Goal: Task Accomplishment & Management: Use online tool/utility

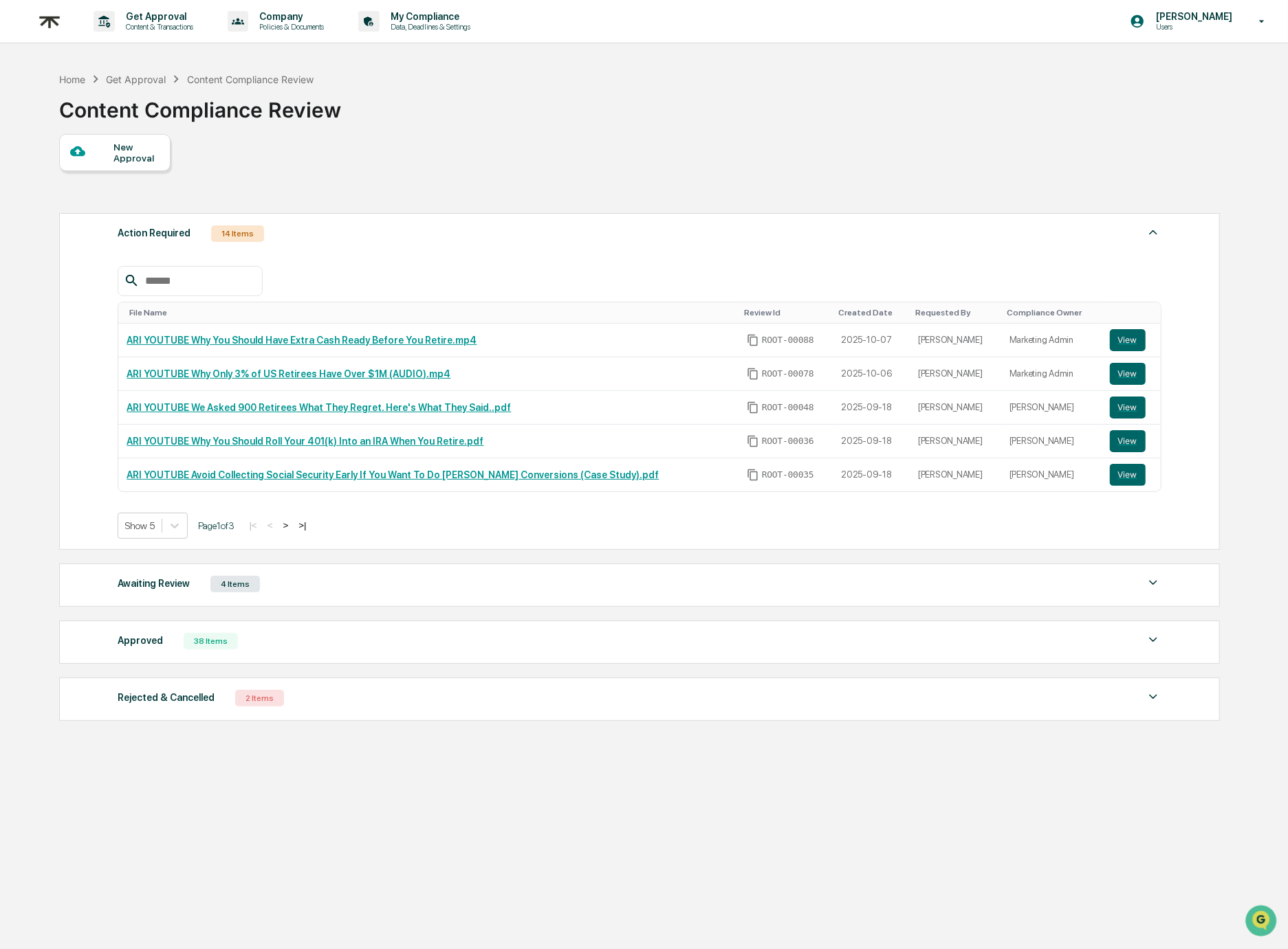
click at [295, 648] on div "Approved 38 Items" at bounding box center [639, 641] width 1043 height 19
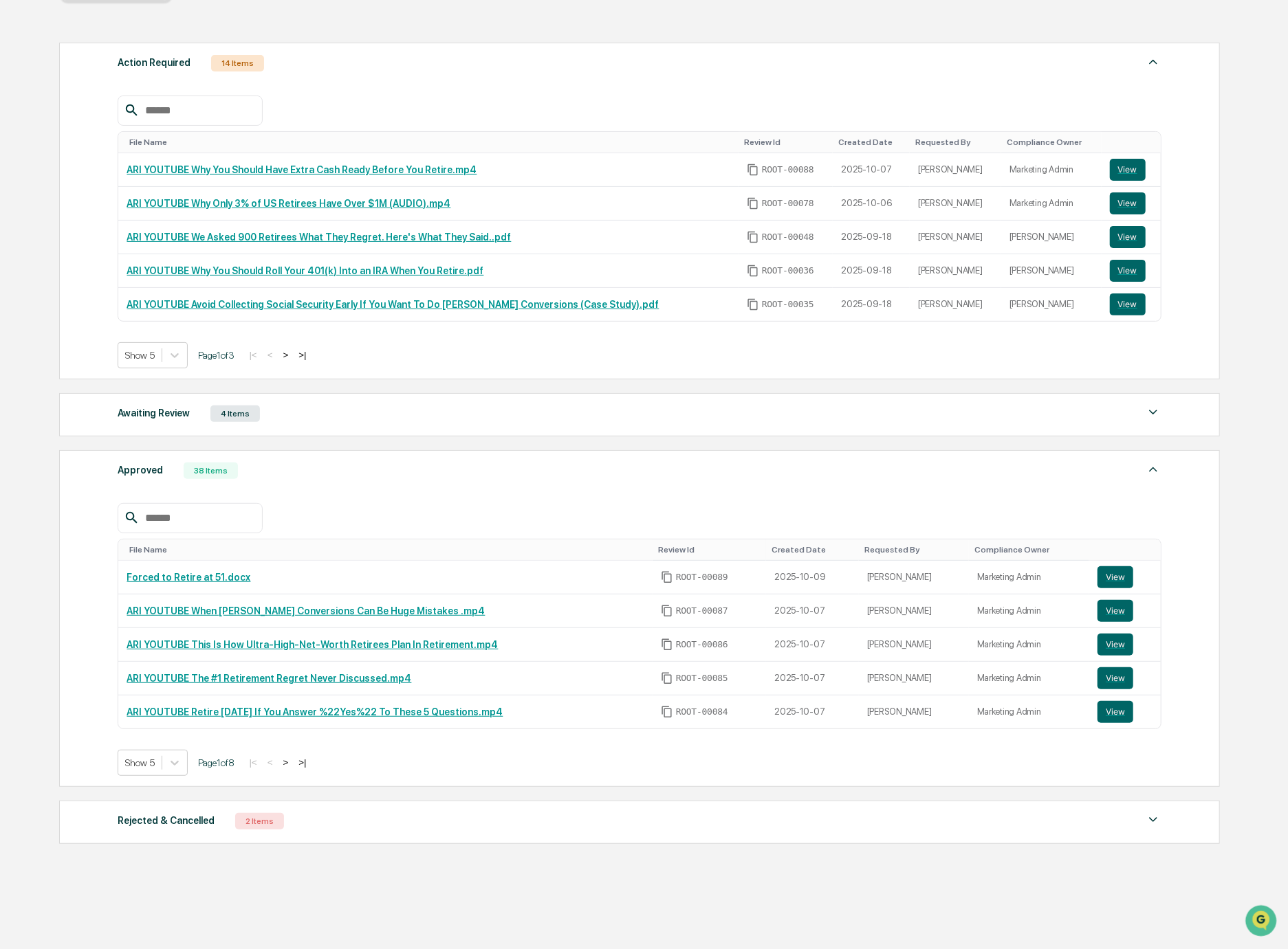
scroll to position [188, 0]
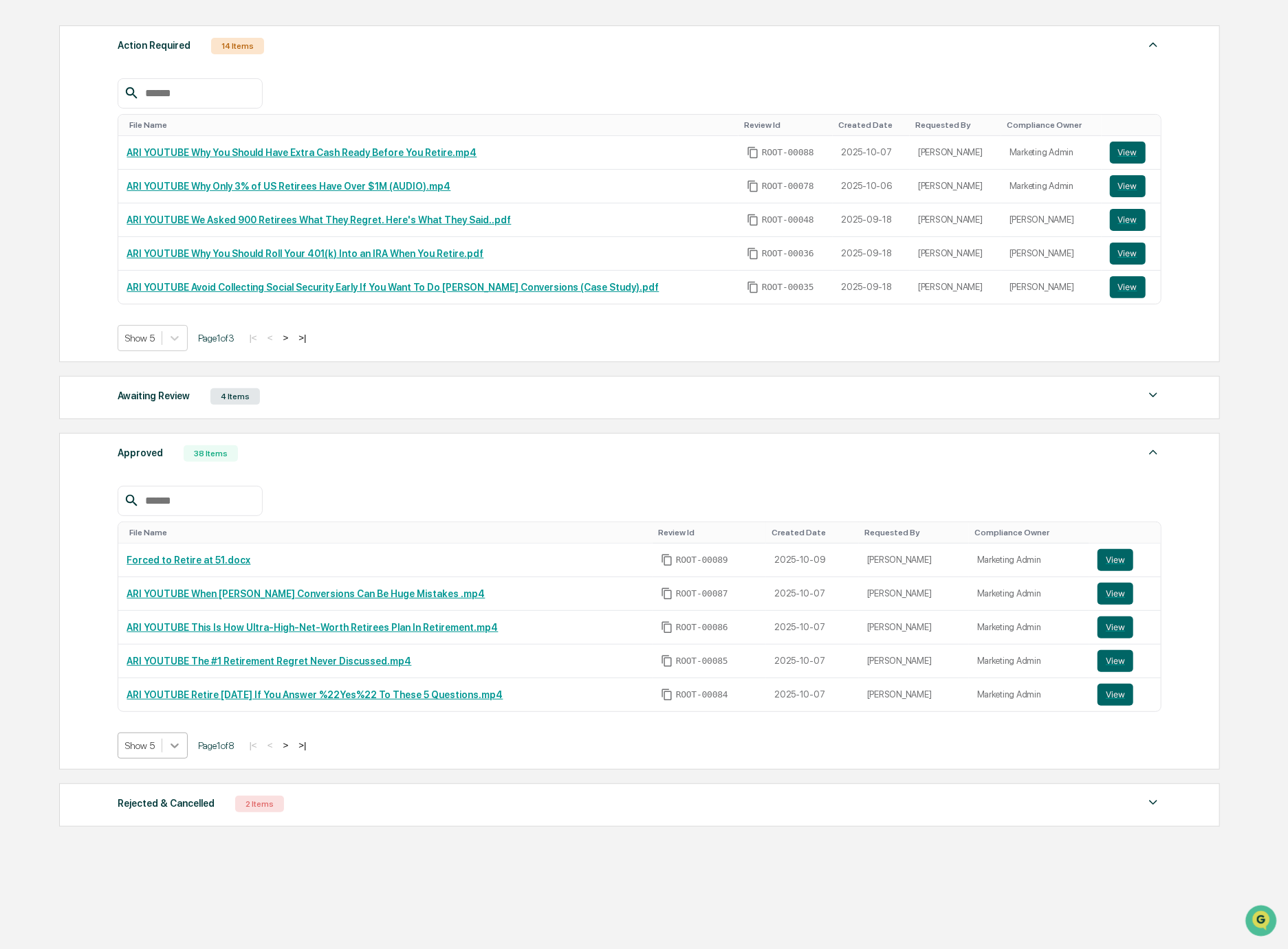
click at [181, 746] on icon at bounding box center [175, 746] width 14 height 14
click at [165, 838] on div "Show 50" at bounding box center [155, 845] width 73 height 22
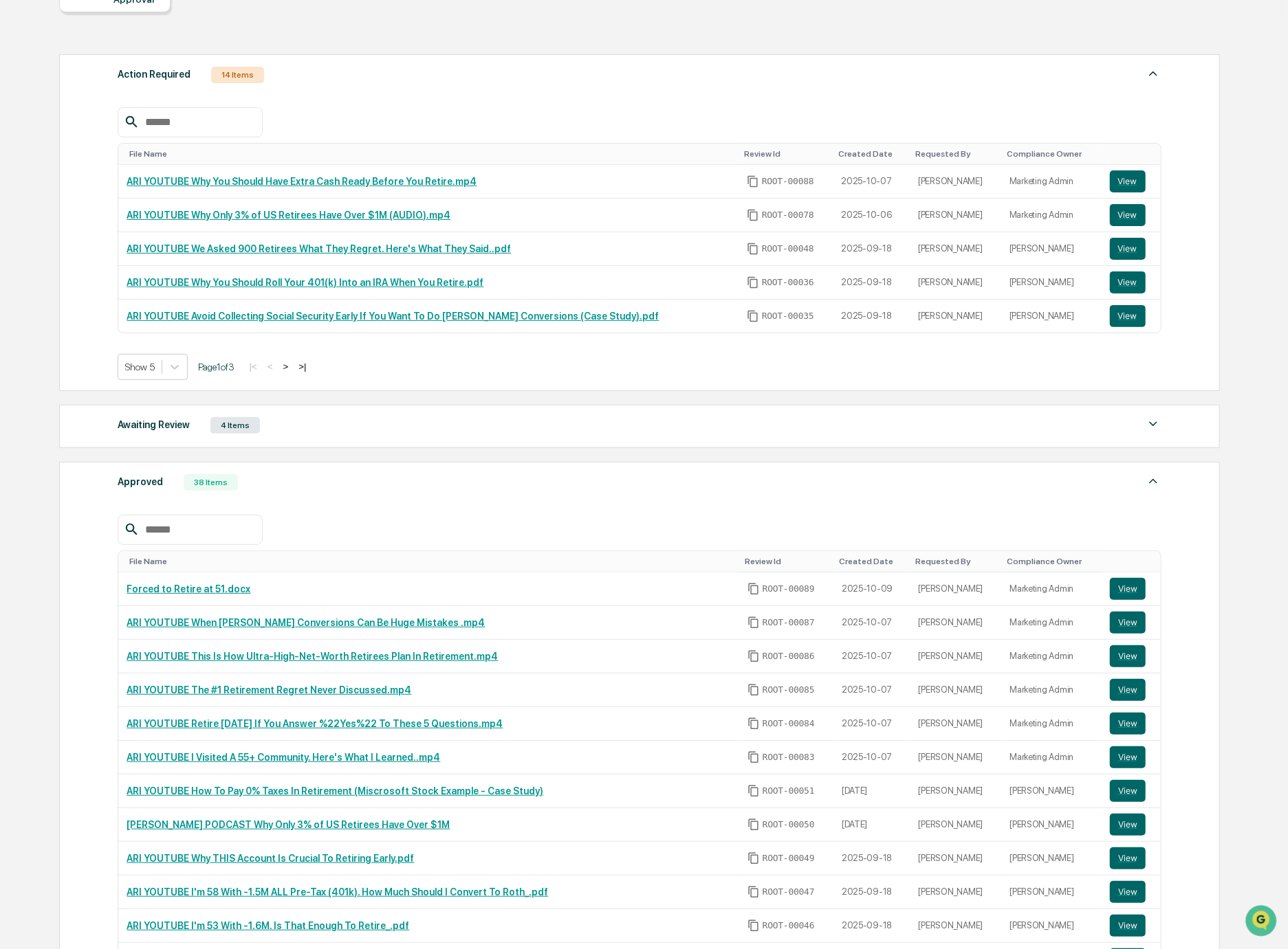
scroll to position [0, 0]
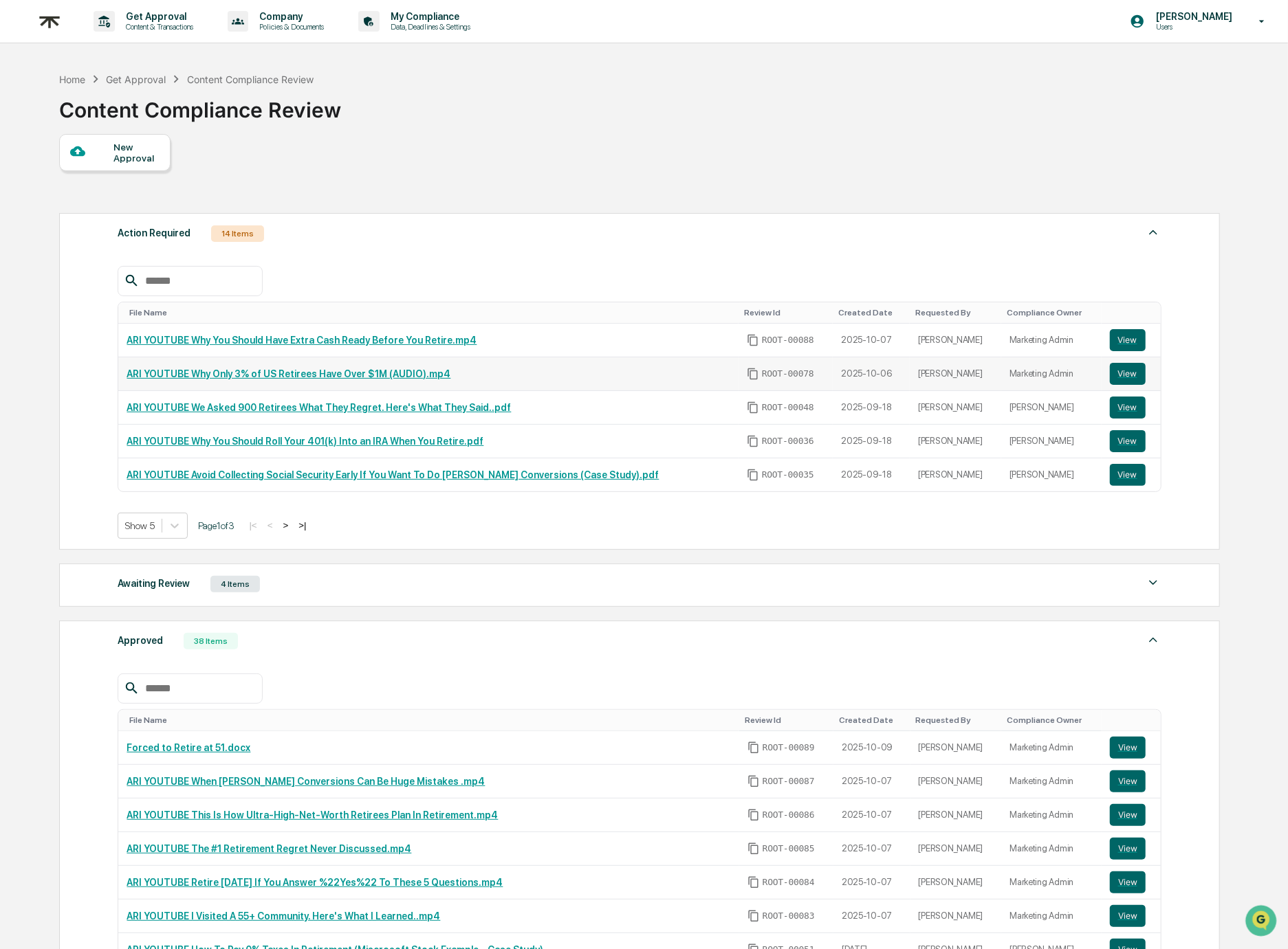
click at [291, 375] on link "ARI YOUTUBE Why Only 3% of US Retirees Have Over $1M (AUDIO).mp4" at bounding box center [288, 374] width 324 height 11
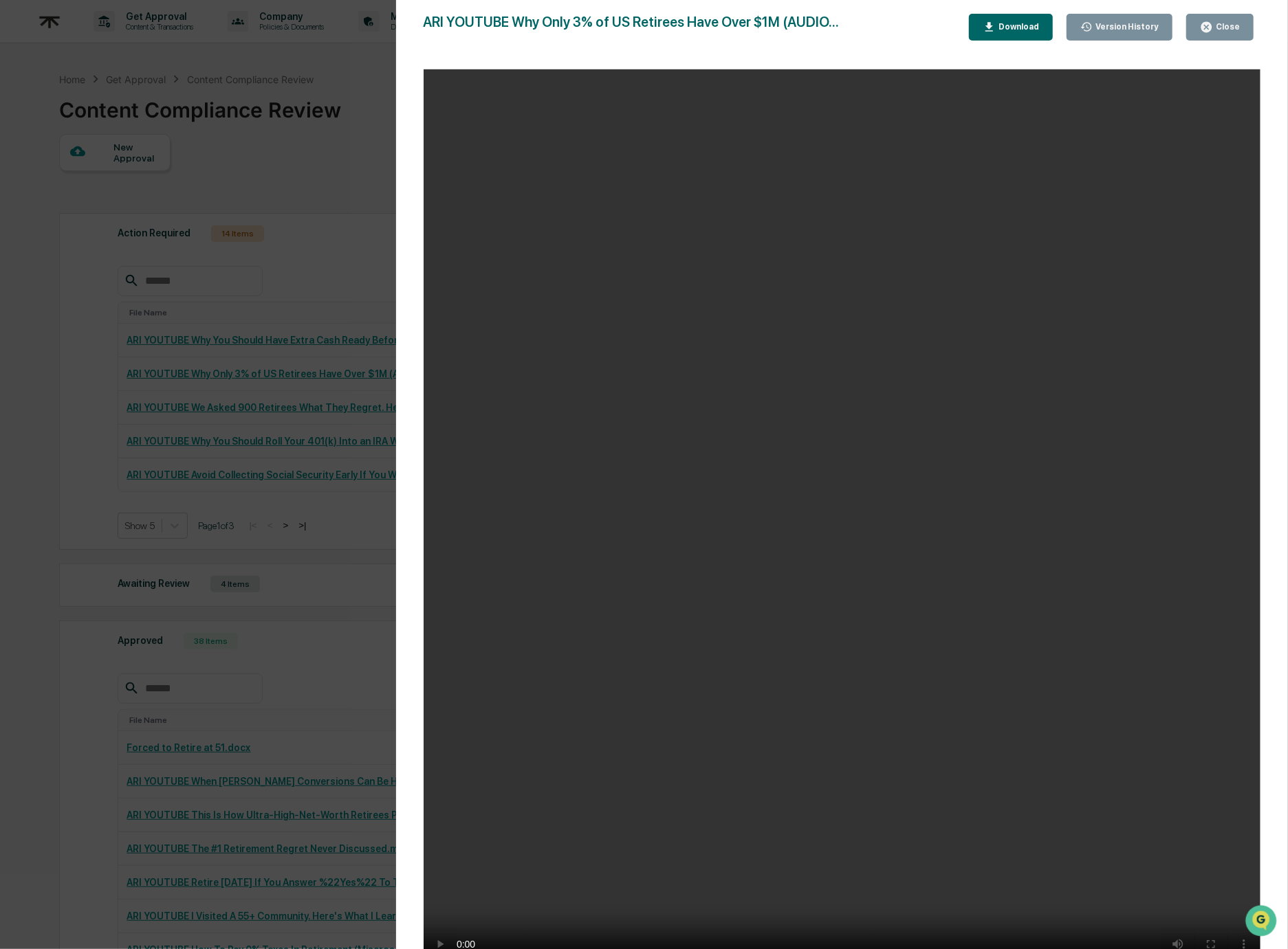
click at [1213, 33] on icon "button" at bounding box center [1206, 27] width 13 height 13
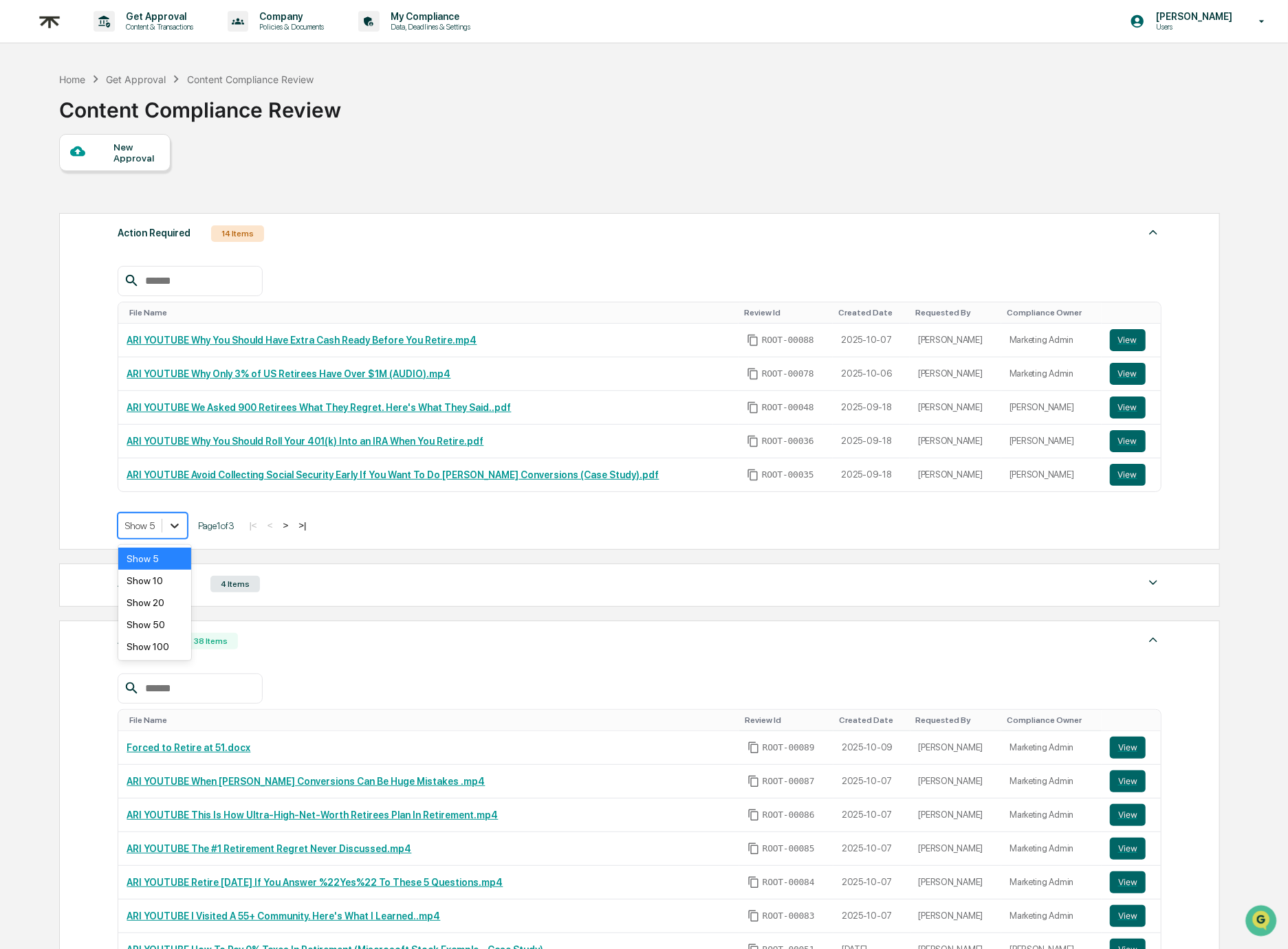
click at [166, 524] on div at bounding box center [174, 526] width 25 height 25
click at [159, 613] on div "Show 20" at bounding box center [155, 602] width 73 height 22
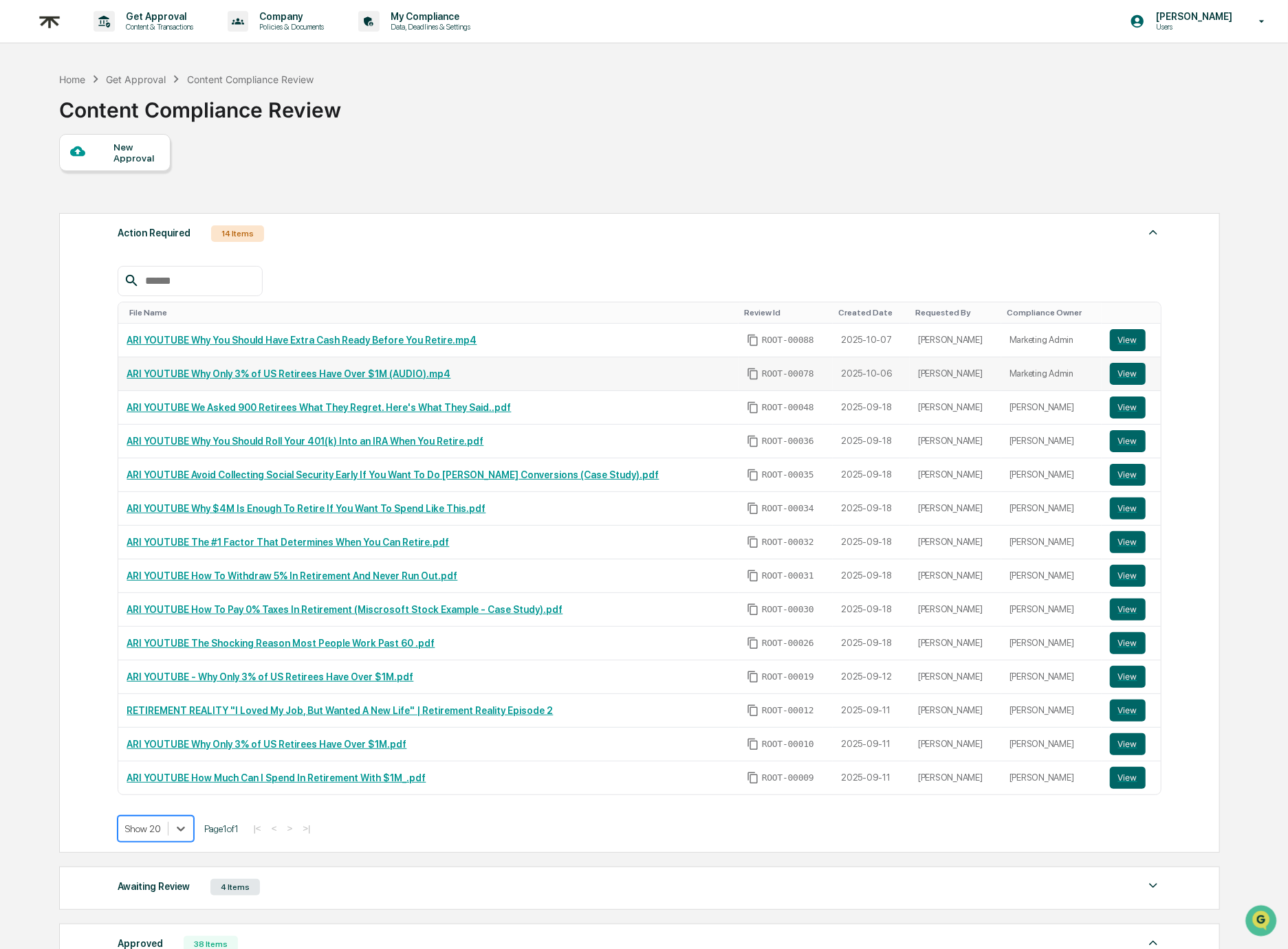
click at [219, 375] on link "ARI YOUTUBE Why Only 3% of US Retirees Have Over $1M (AUDIO).mp4" at bounding box center [288, 374] width 324 height 11
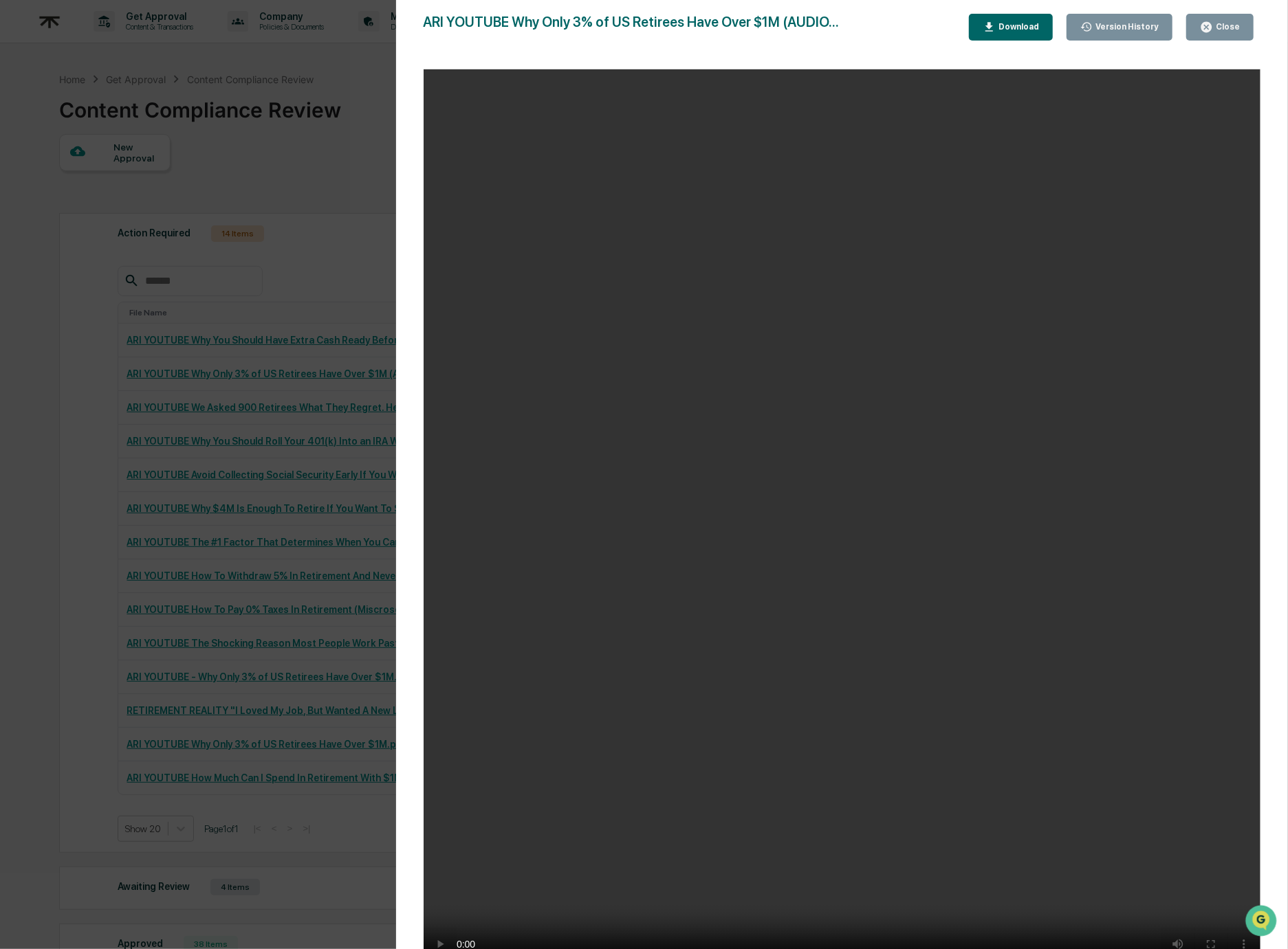
click at [1238, 26] on div "Close" at bounding box center [1226, 27] width 27 height 10
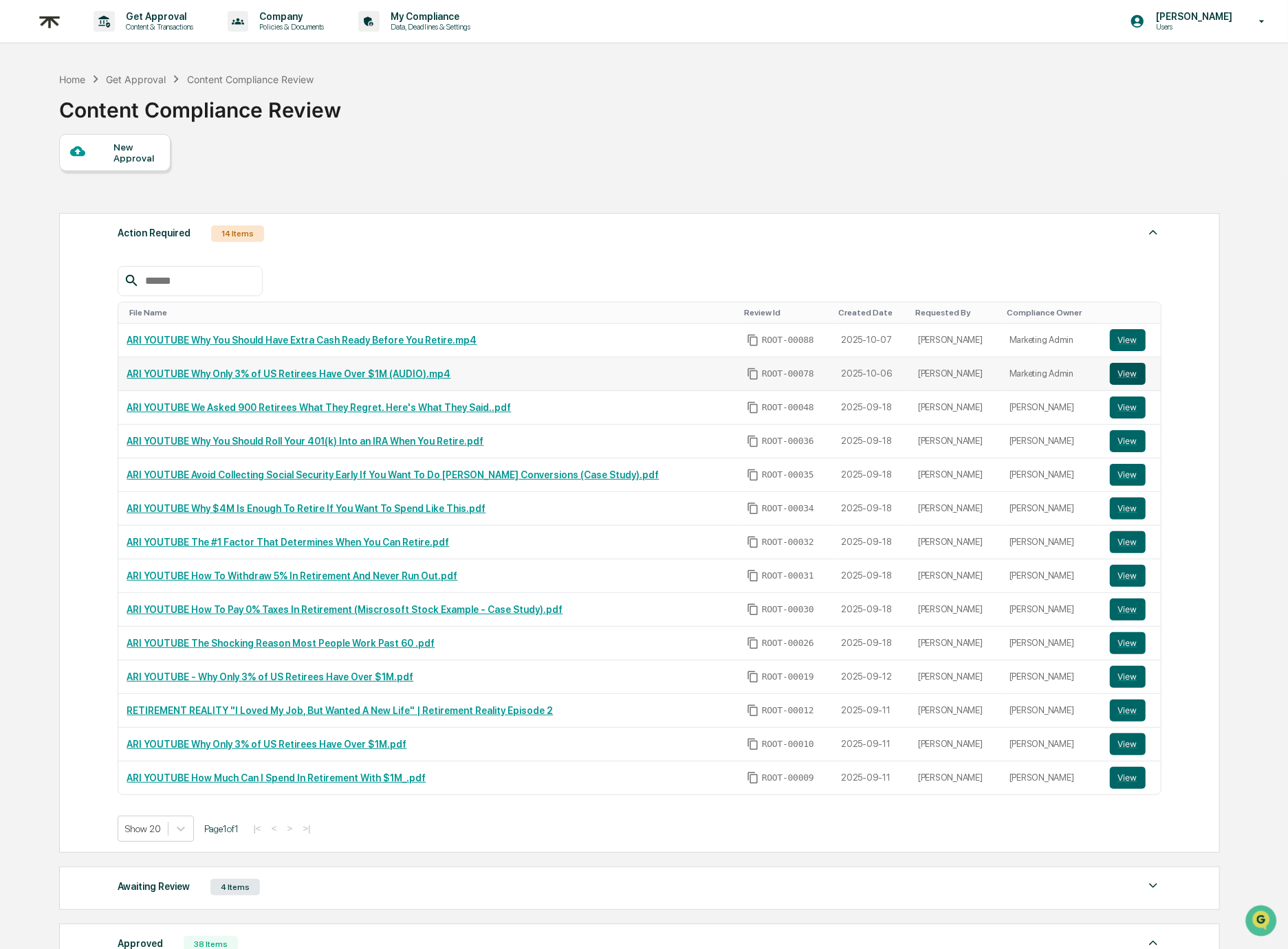
click at [1119, 369] on button "View" at bounding box center [1128, 373] width 35 height 22
click at [257, 342] on link "ARI YOUTUBE Why You Should Have Extra Cash Ready Before You Retire.mp4" at bounding box center [302, 341] width 350 height 11
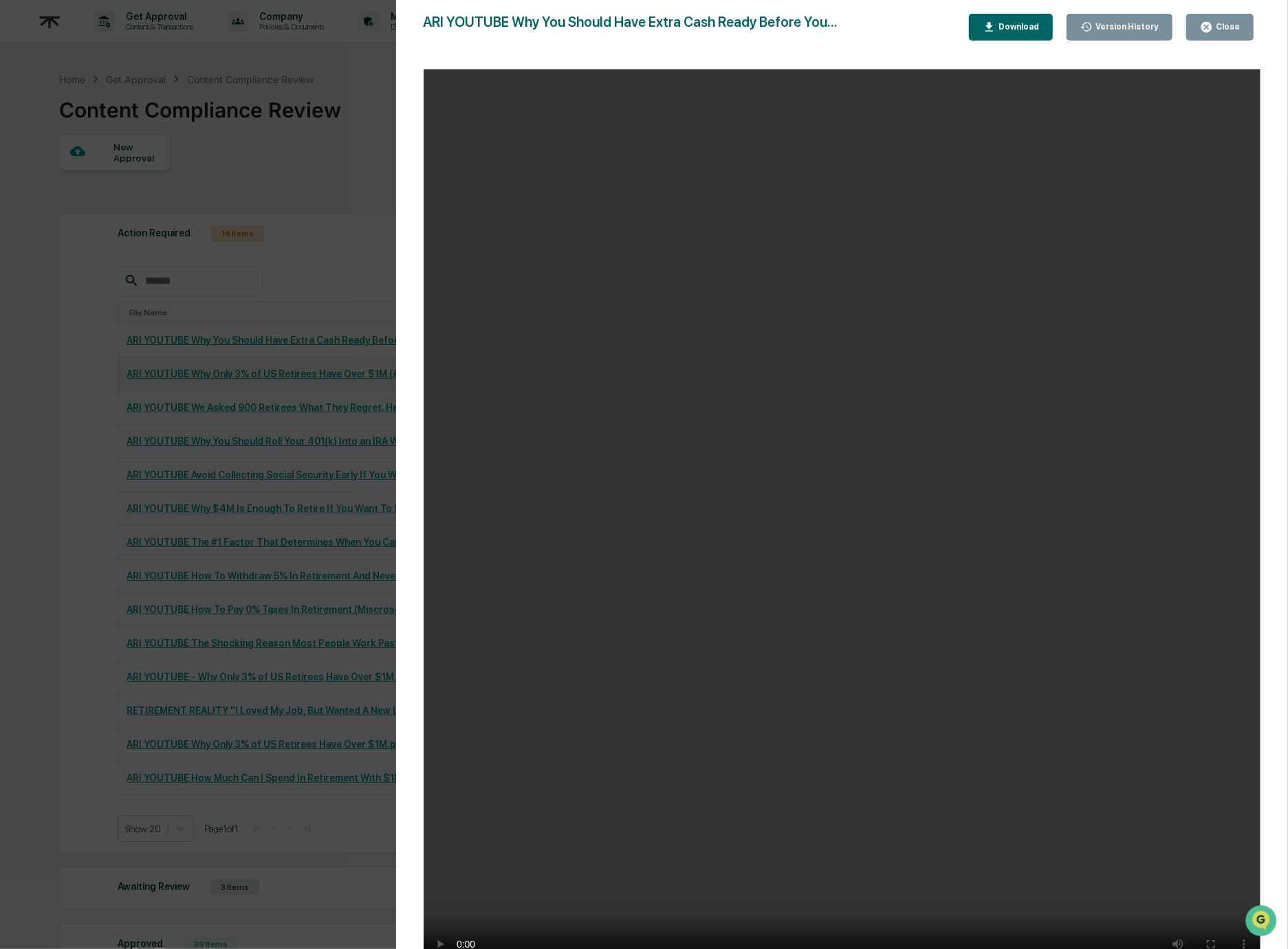
click at [1221, 9] on div "Version History 10/07/2025, 10:59 PM Hannah Kaufman ARI YOUTUBE Why You Should …" at bounding box center [842, 488] width 892 height 977
drag, startPoint x: 1221, startPoint y: 22, endPoint x: 1169, endPoint y: 51, distance: 59.5
click at [1221, 22] on div "Close" at bounding box center [1226, 27] width 27 height 10
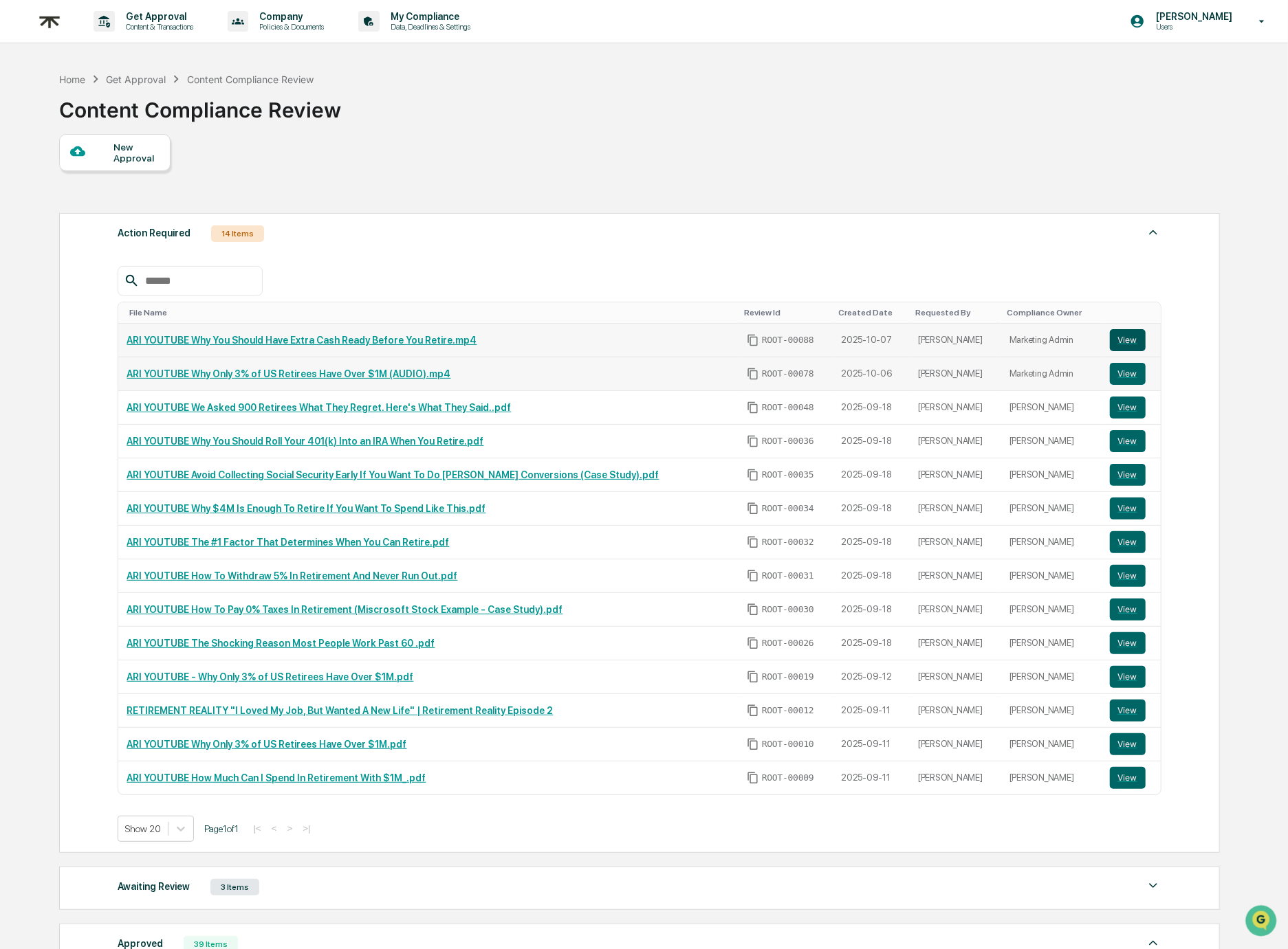
click at [1135, 347] on button "View" at bounding box center [1128, 340] width 35 height 22
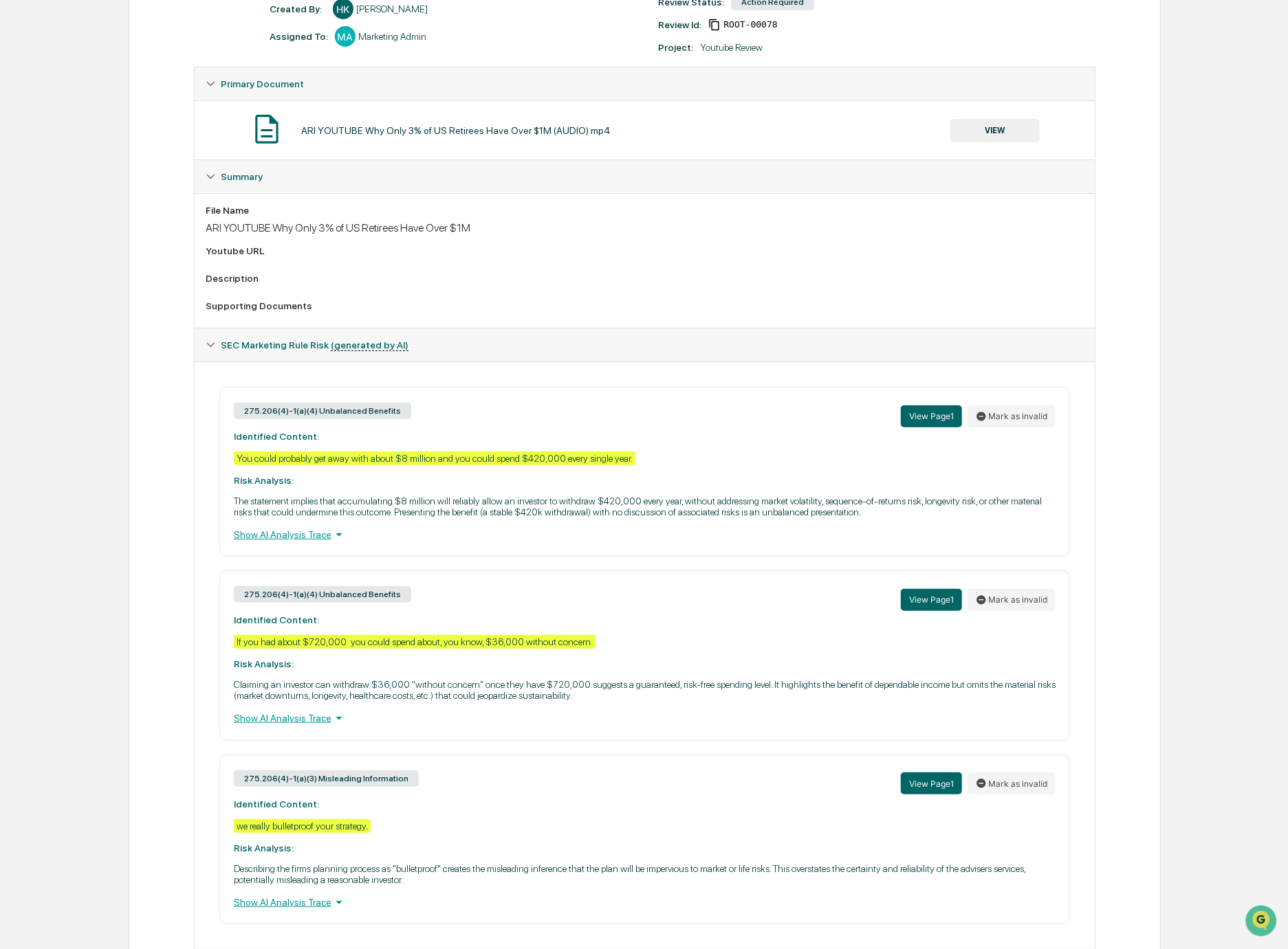
scroll to position [9, 0]
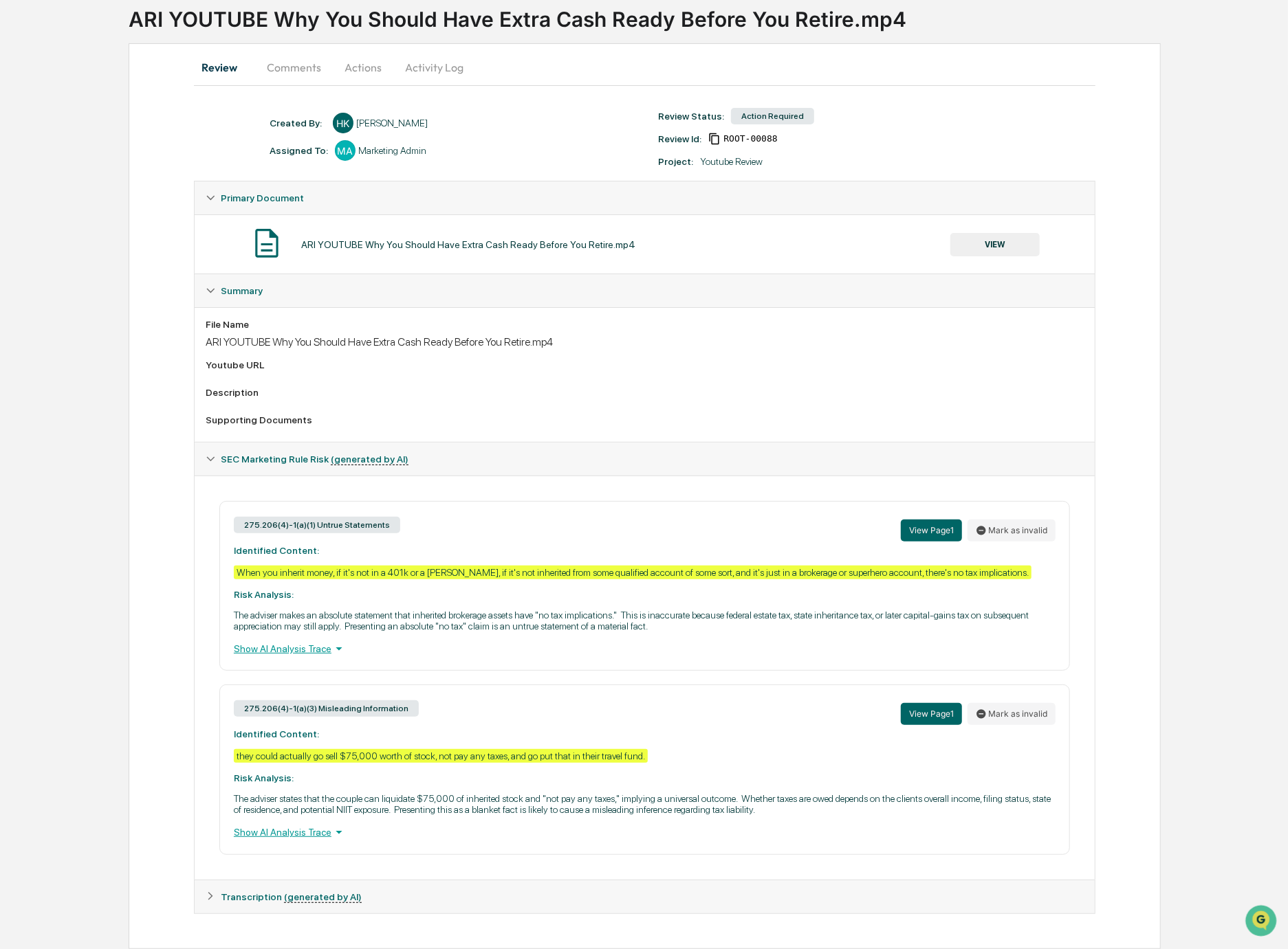
scroll to position [110, 0]
drag, startPoint x: 705, startPoint y: 758, endPoint x: 227, endPoint y: 747, distance: 478.1
click at [219, 754] on div "275.206(4)-1(a)(3) Misleading Information View Page 1 Mark as invalid Identifie…" at bounding box center [644, 769] width 850 height 170
drag, startPoint x: 234, startPoint y: 754, endPoint x: 715, endPoint y: 763, distance: 481.1
click at [715, 763] on div "275.206(4)-1(a)(3) Misleading Information View Page 1 Mark as invalid Identifie…" at bounding box center [644, 769] width 850 height 170
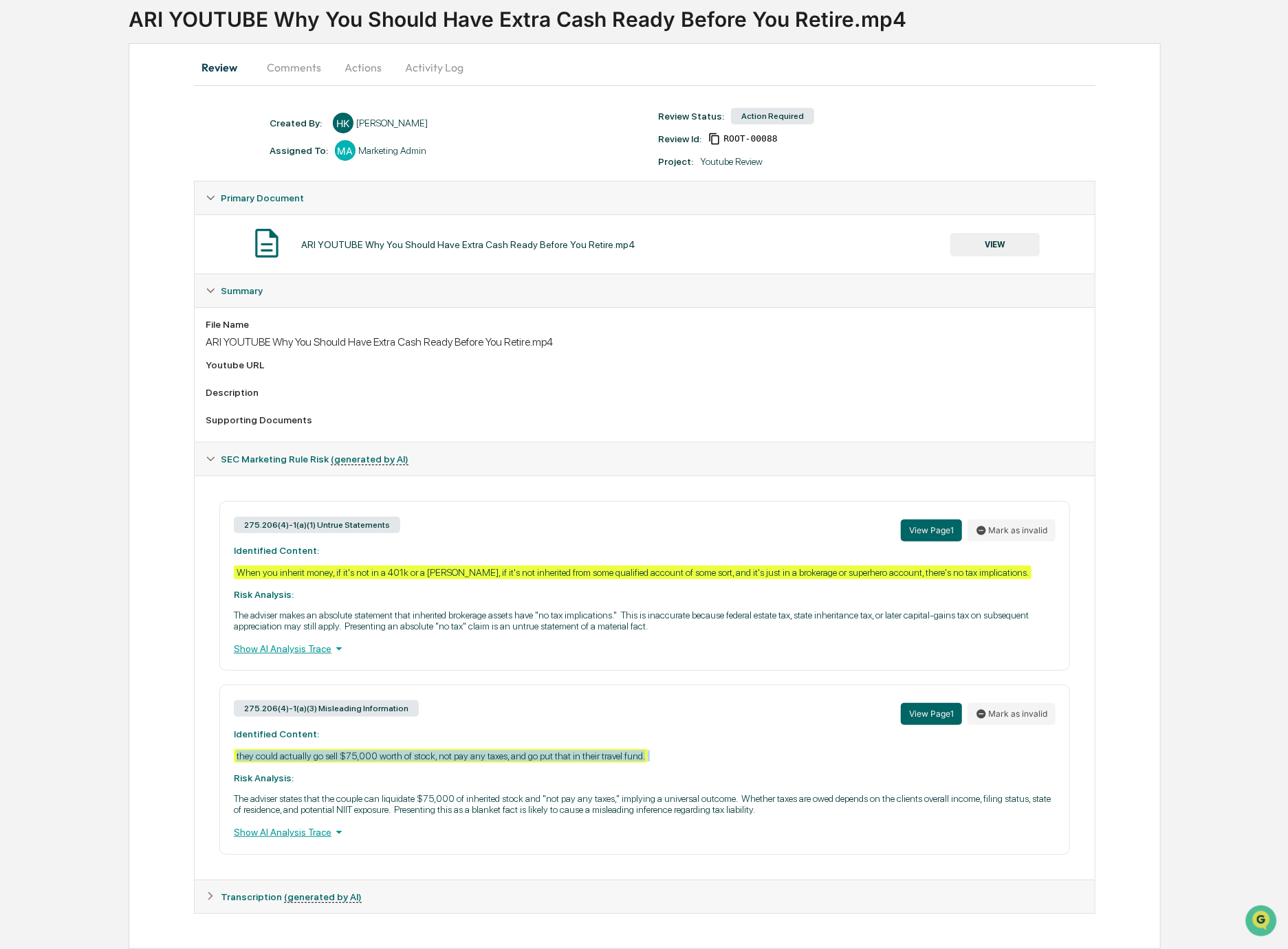
copy div "they could actually go sell $75,000 worth of stock, not pay any taxes, and go p…"
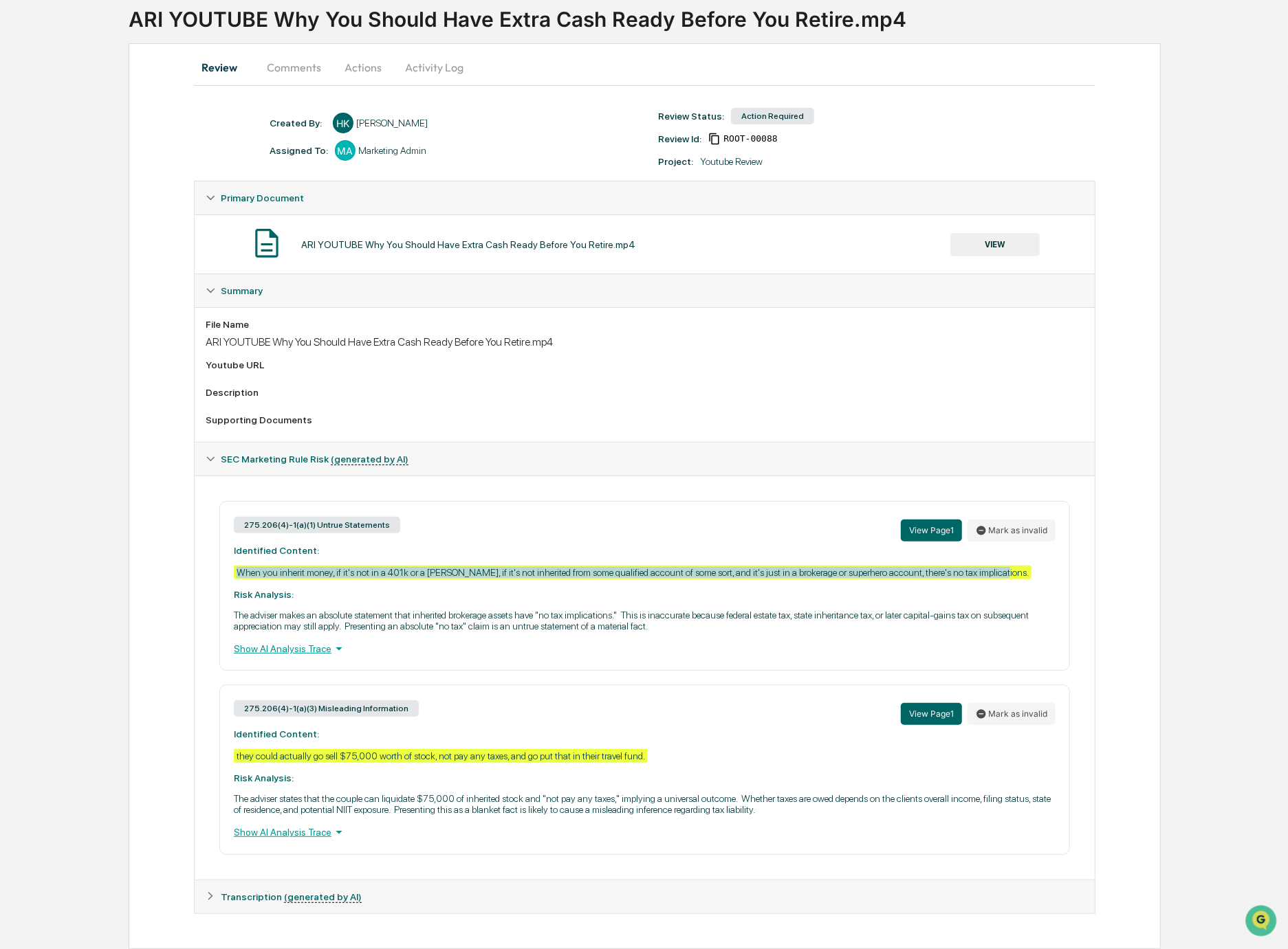
drag, startPoint x: 239, startPoint y: 555, endPoint x: 295, endPoint y: 567, distance: 57.3
click at [295, 567] on div "275.206(4)-1(a)(1) Untrue Statements View Page 1 Mark as invalid Identified Con…" at bounding box center [644, 586] width 850 height 170
copy div "When you inherit money, if it's not in a 401k or a [PERSON_NAME], if it's not i…"
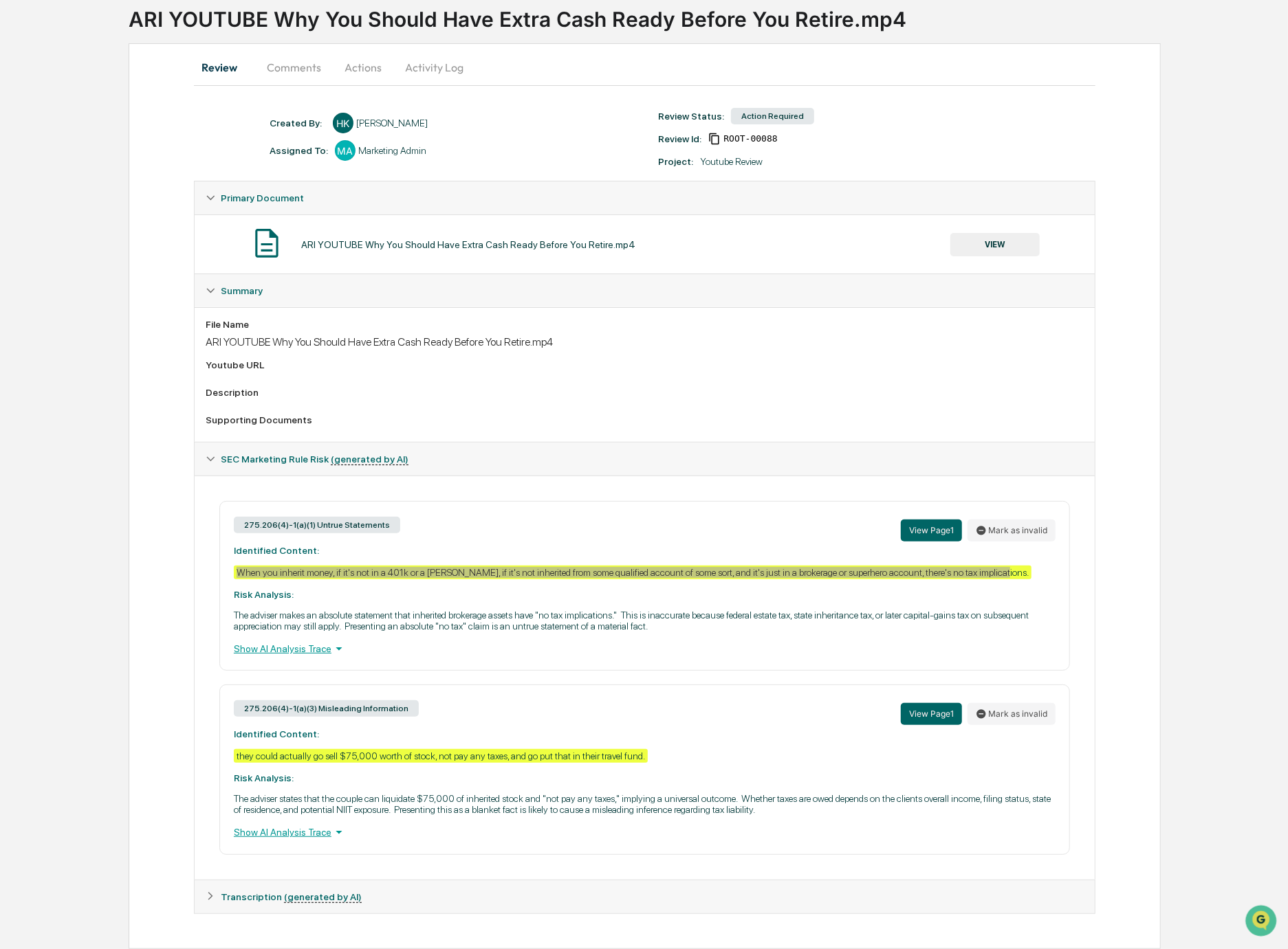
scroll to position [106, 0]
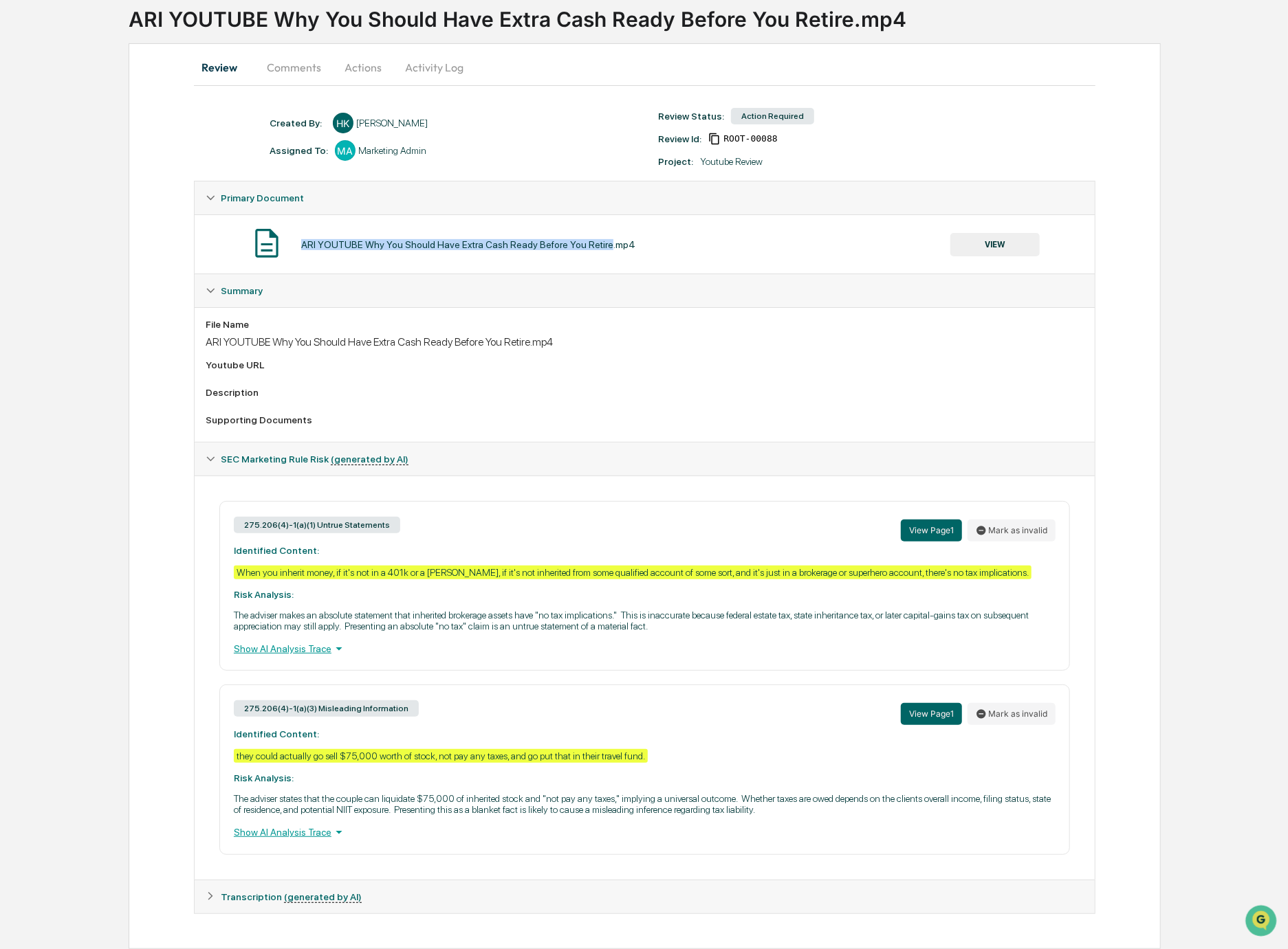
drag, startPoint x: 303, startPoint y: 229, endPoint x: 622, endPoint y: 232, distance: 319.0
click at [622, 239] on div "ARI YOUTUBE Why You Should Have Extra Cash Ready Before You Retire.mp4" at bounding box center [468, 244] width 334 height 11
copy div "ARI YOUTUBE Why You Should Have Extra Cash Ready Before You Retire"
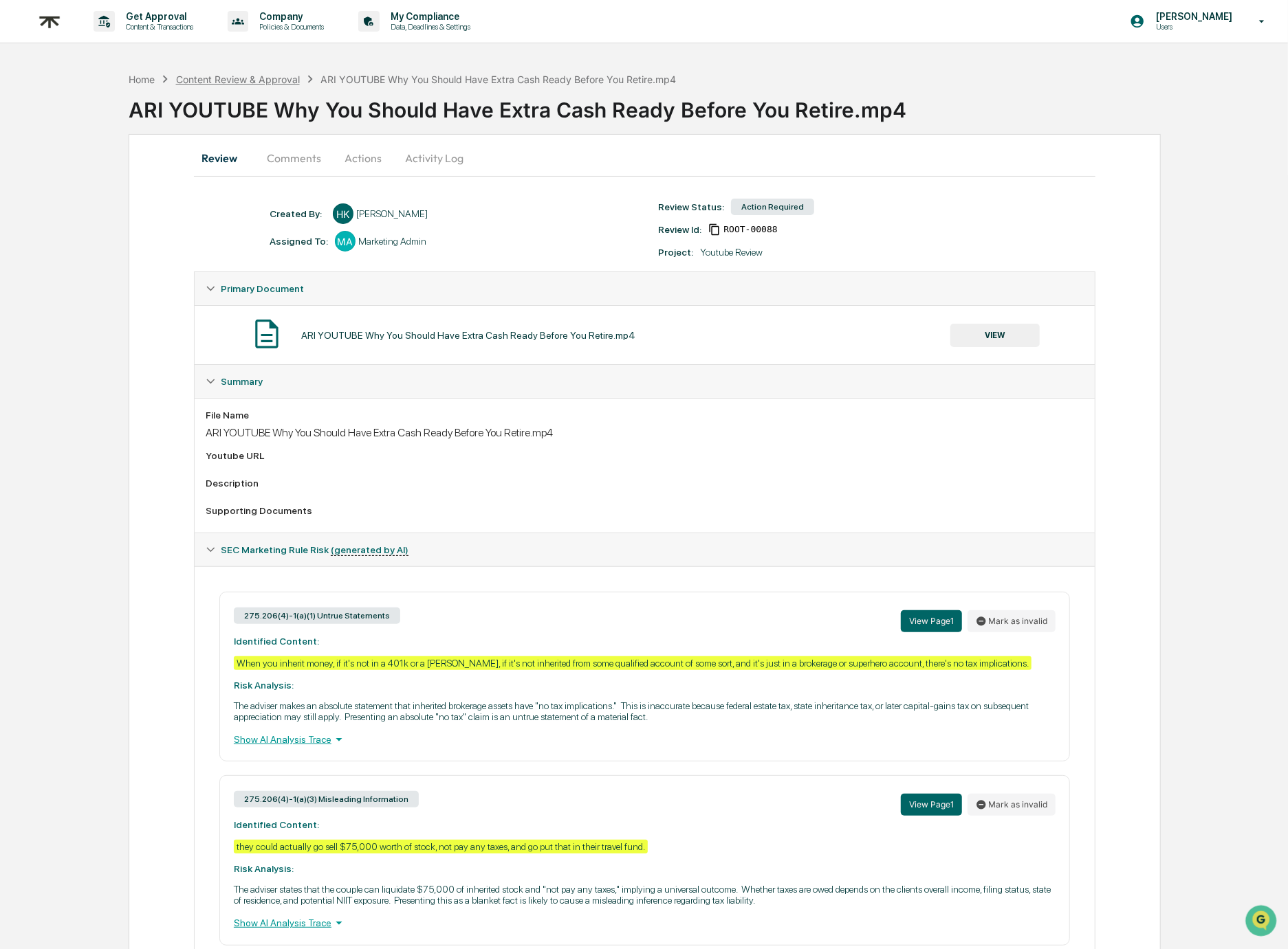
click at [220, 73] on div "Content Review & Approval" at bounding box center [238, 79] width 124 height 11
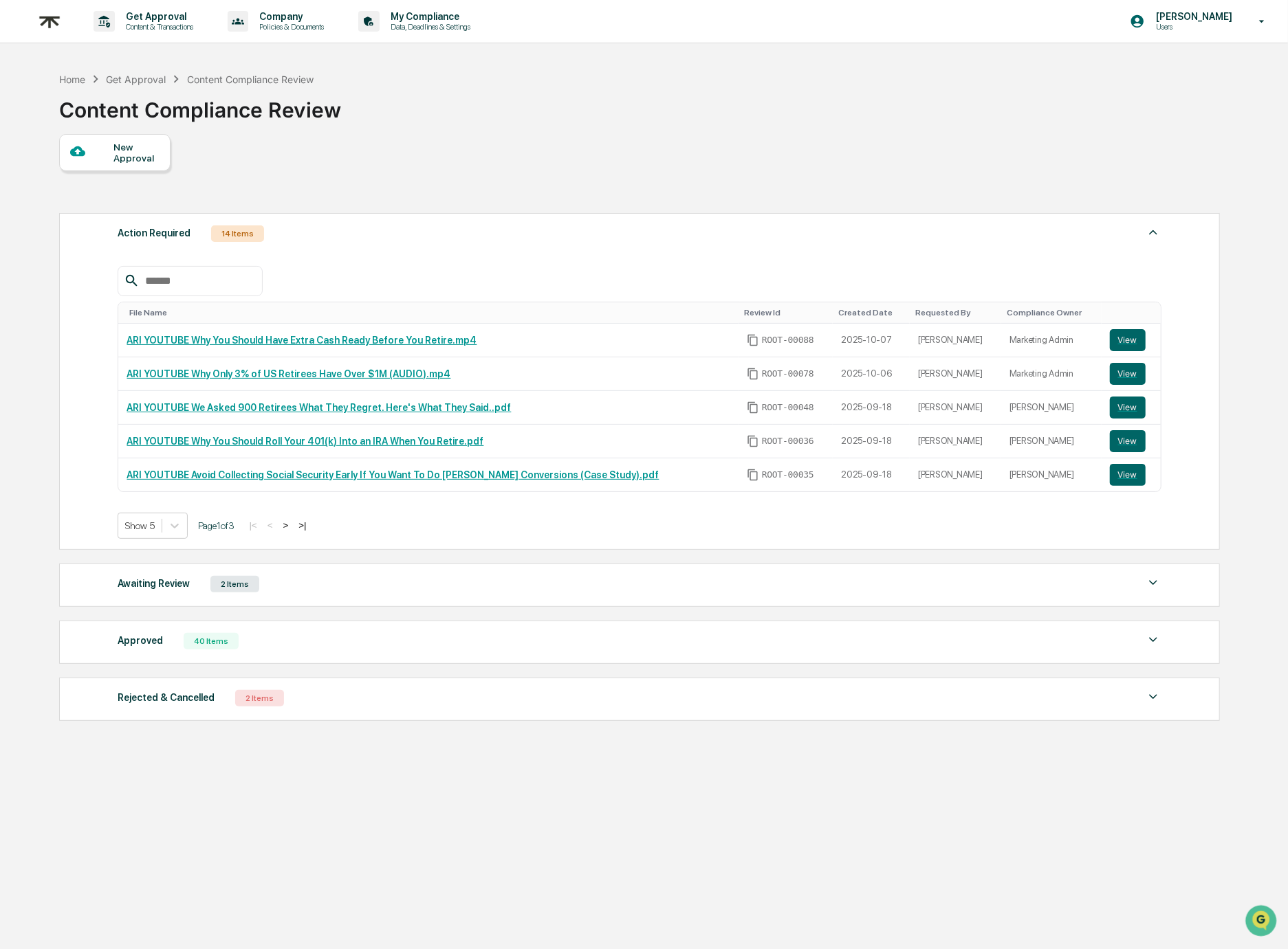
click at [465, 628] on div "Approved 40 Items File Name Review Id Created Date Requested By Compliance Owne…" at bounding box center [640, 642] width 1161 height 43
click at [471, 631] on div "Approved 40 Items" at bounding box center [639, 641] width 1043 height 19
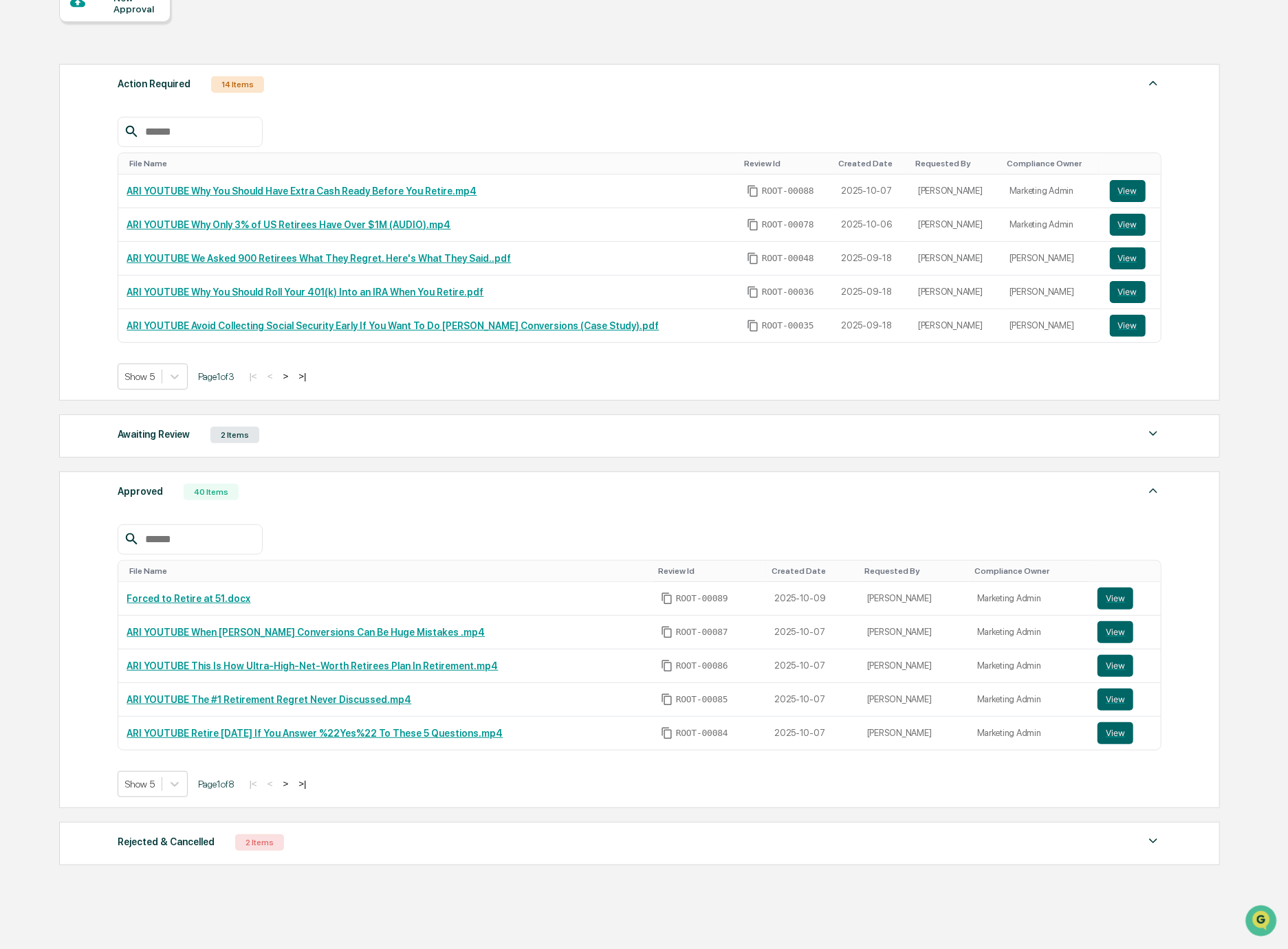
scroll to position [188, 0]
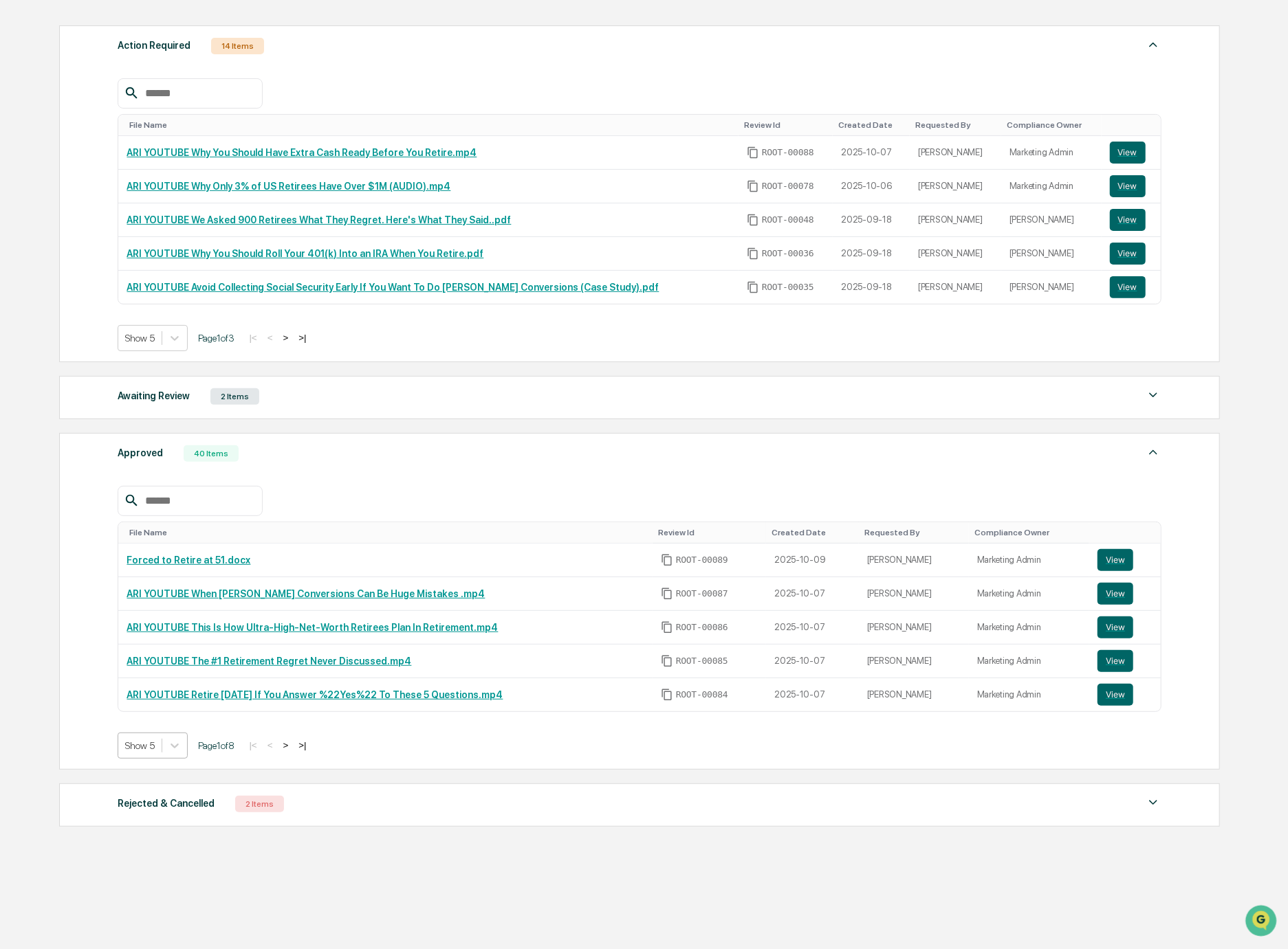
click at [137, 748] on div at bounding box center [139, 746] width 29 height 14
click at [172, 826] on div "Show 20" at bounding box center [155, 823] width 73 height 22
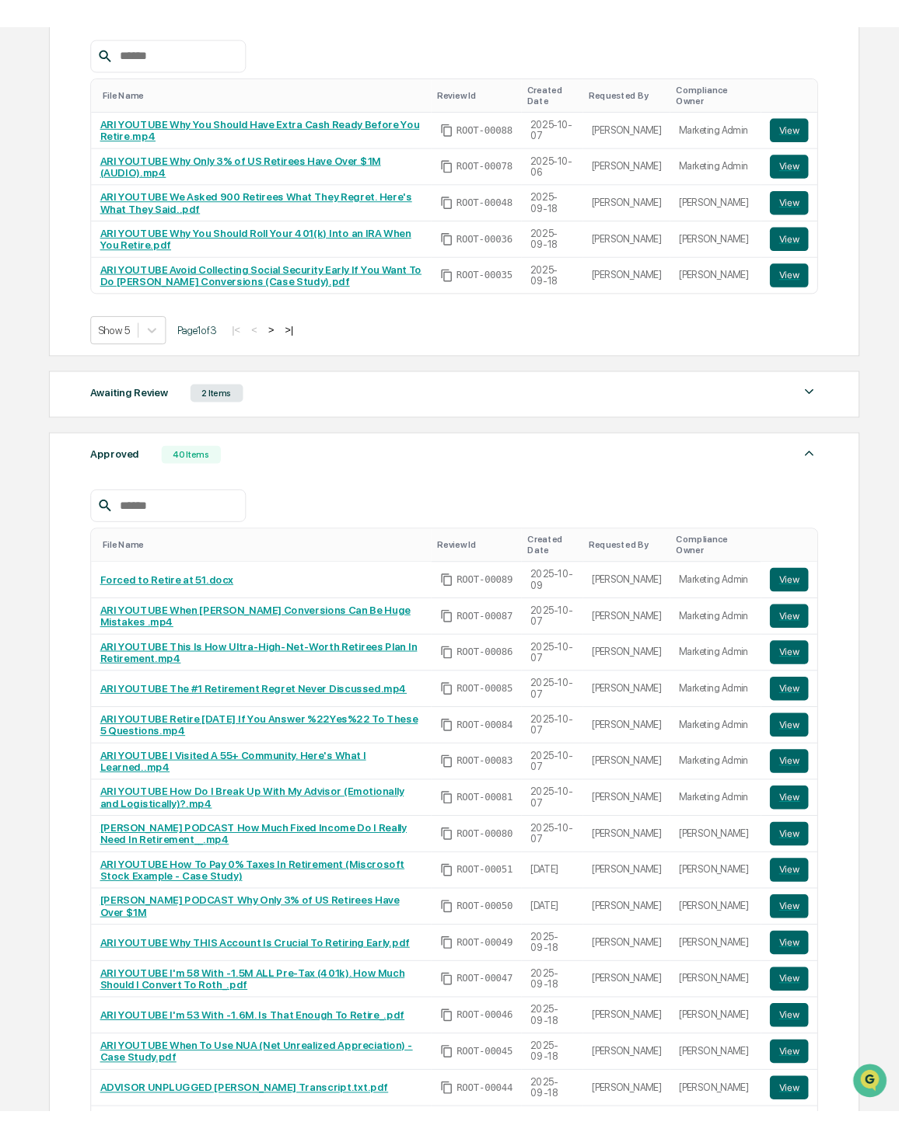
scroll to position [273, 0]
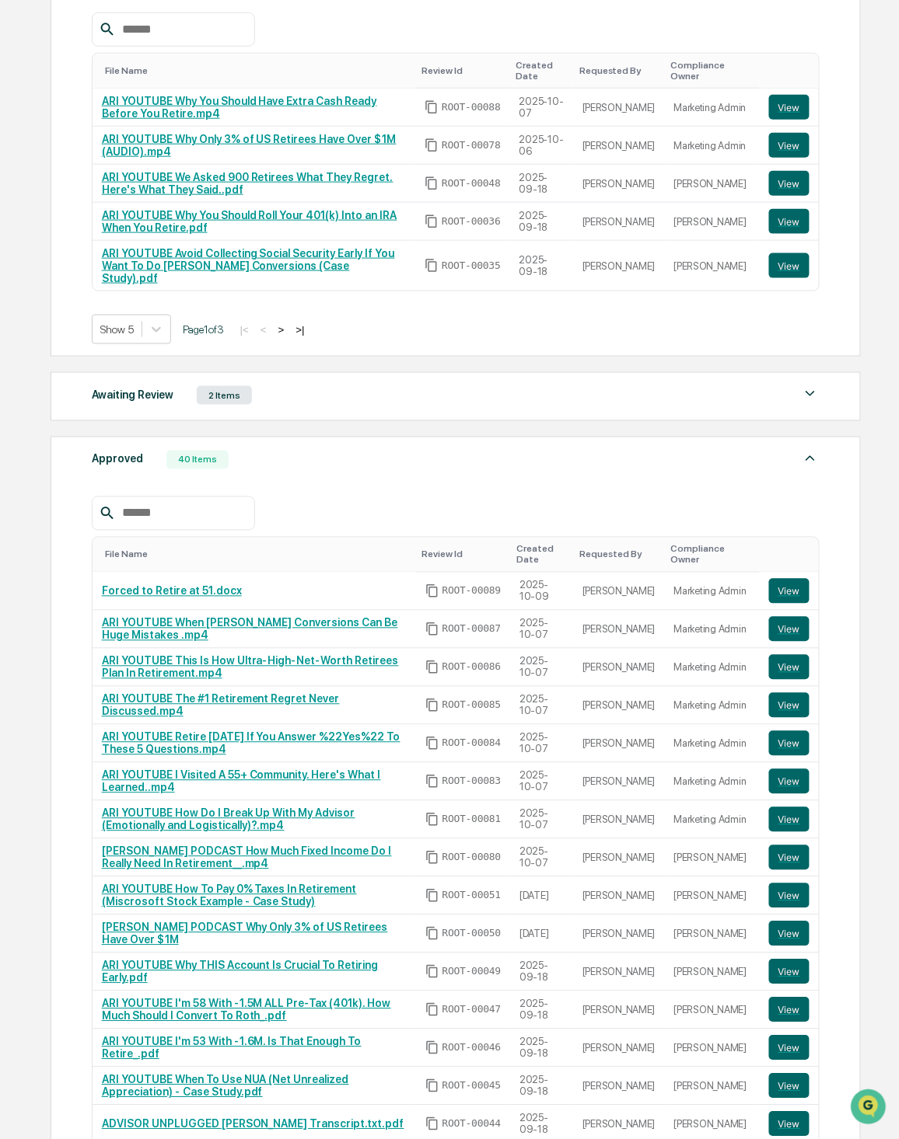
click at [338, 372] on div "Awaiting Review 2 Items File Name Review Id Created Date Requested By Complianc…" at bounding box center [456, 396] width 810 height 49
click at [336, 385] on div "Awaiting Review 2 Items" at bounding box center [456, 396] width 728 height 22
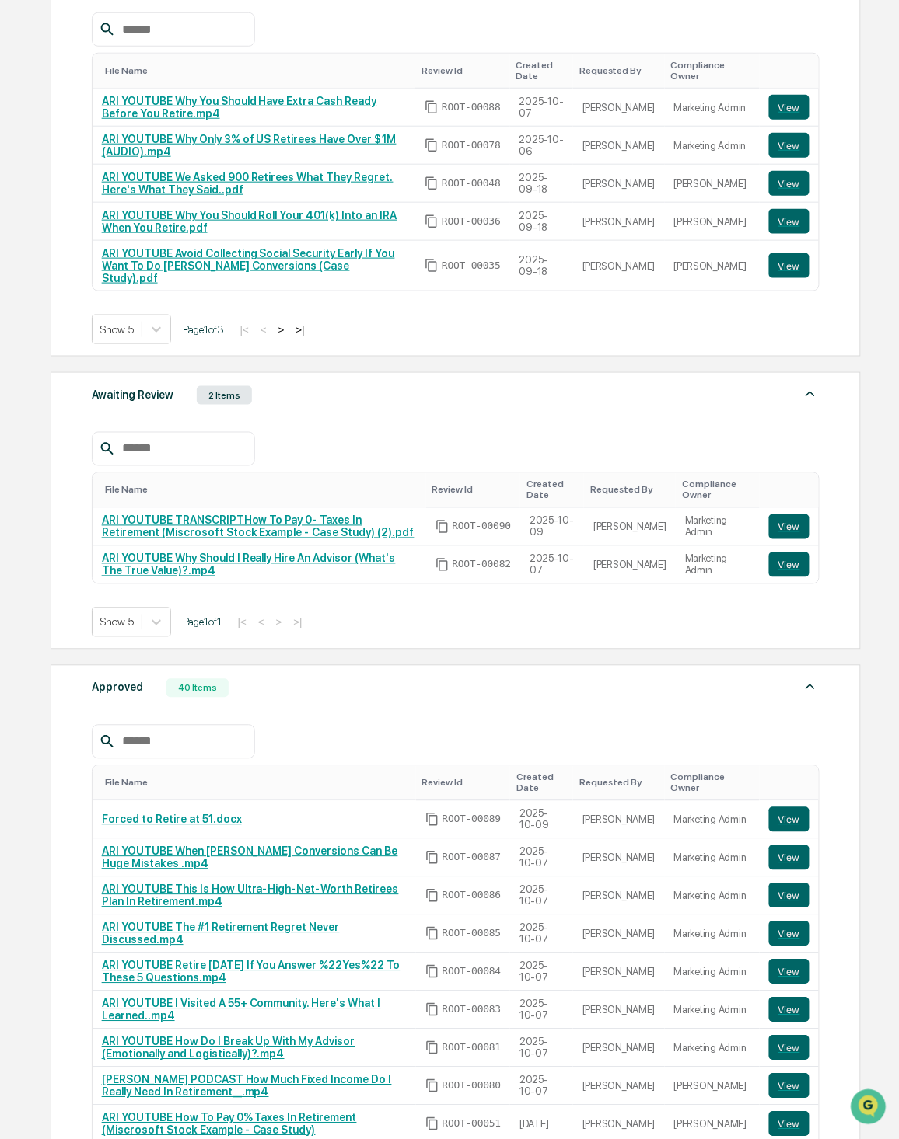
click at [336, 386] on div "Awaiting Review 2 Items" at bounding box center [456, 396] width 728 height 22
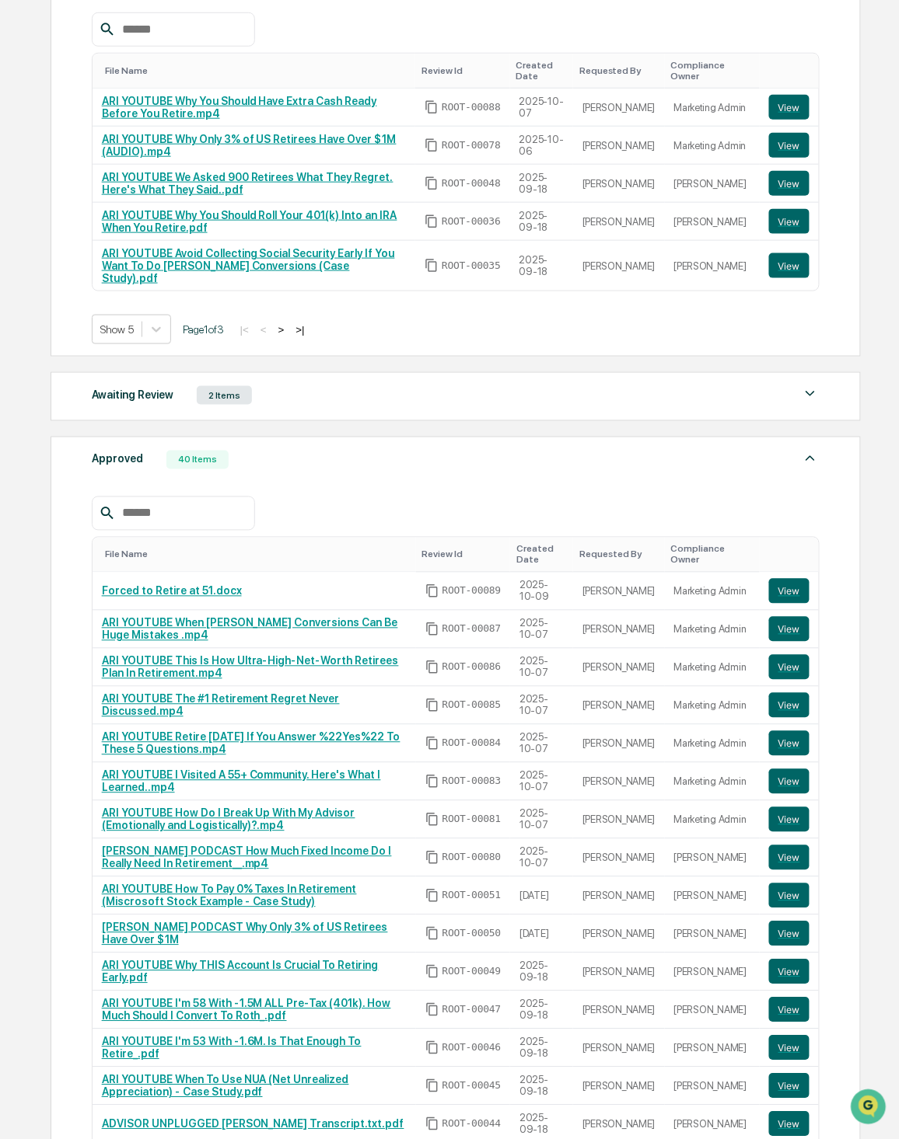
click at [546, 385] on div "Awaiting Review 2 Items" at bounding box center [456, 396] width 728 height 22
